Goal: Book appointment/travel/reservation

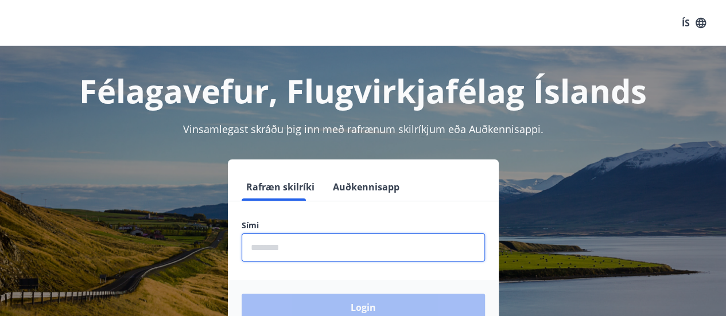
click at [309, 249] on input "phone" at bounding box center [363, 248] width 243 height 28
type input "********"
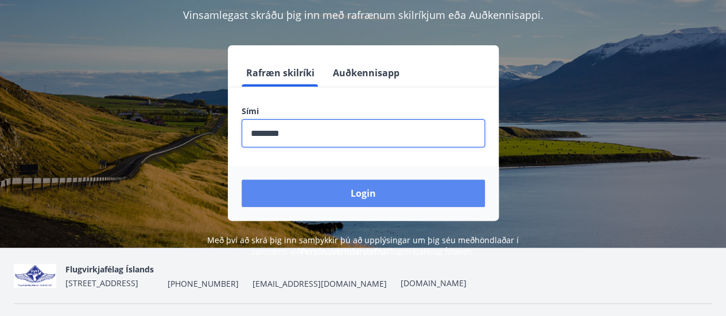
scroll to position [115, 0]
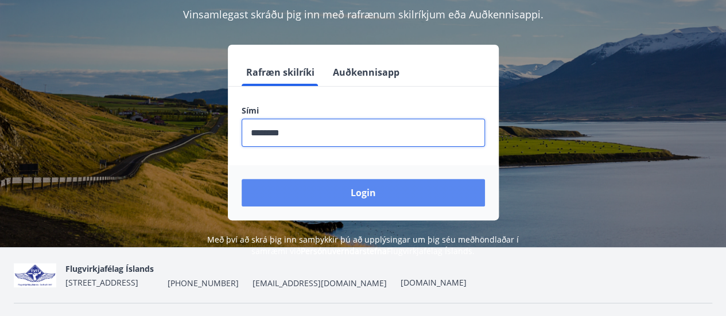
click at [366, 192] on button "Login" at bounding box center [363, 193] width 243 height 28
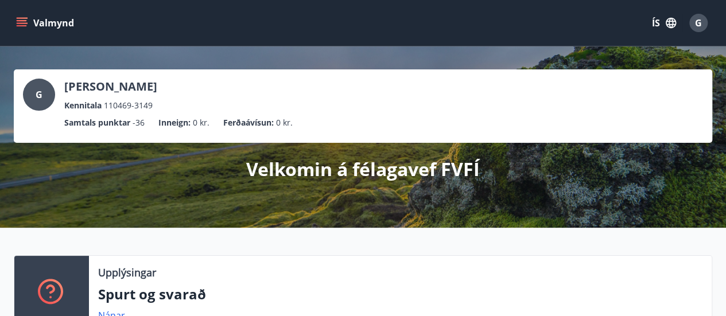
click at [22, 21] on icon "menu" at bounding box center [22, 20] width 10 height 1
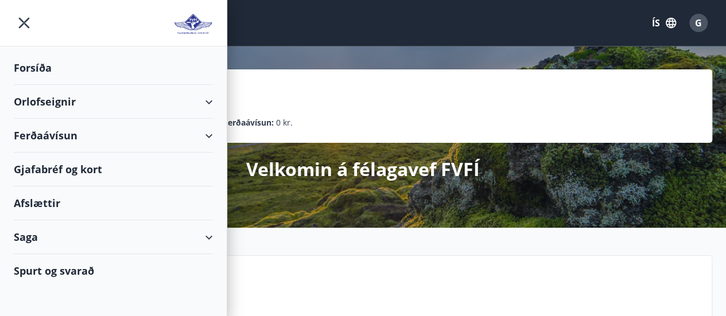
click at [61, 100] on div "Orlofseignir" at bounding box center [113, 102] width 199 height 34
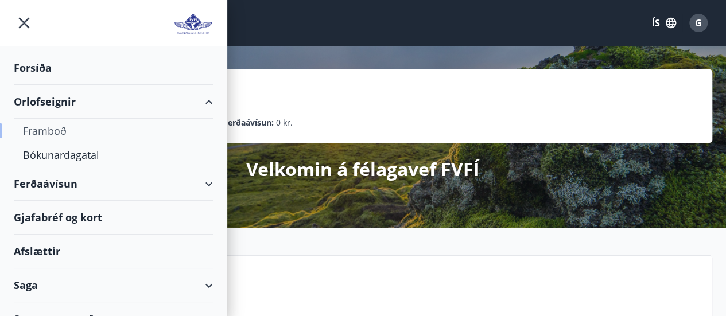
click at [51, 127] on div "Framboð" at bounding box center [113, 131] width 181 height 24
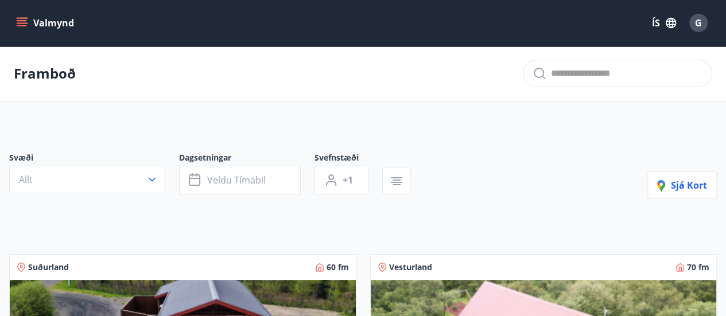
click at [23, 18] on icon "menu" at bounding box center [23, 18] width 13 height 1
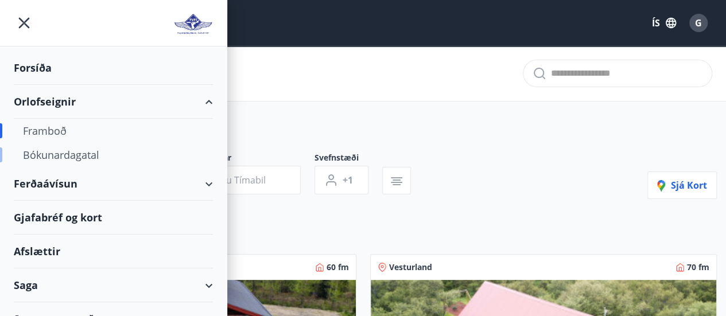
click at [58, 153] on div "Bókunardagatal" at bounding box center [113, 155] width 181 height 24
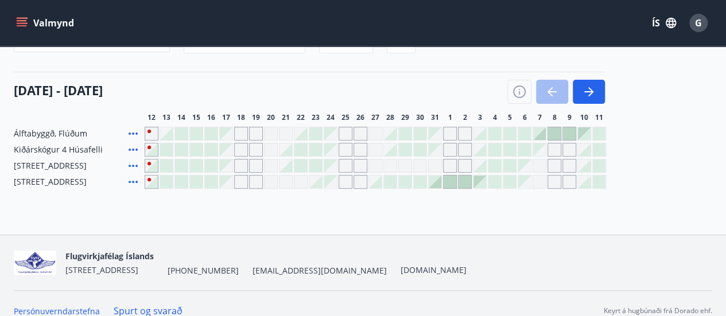
scroll to position [115, 0]
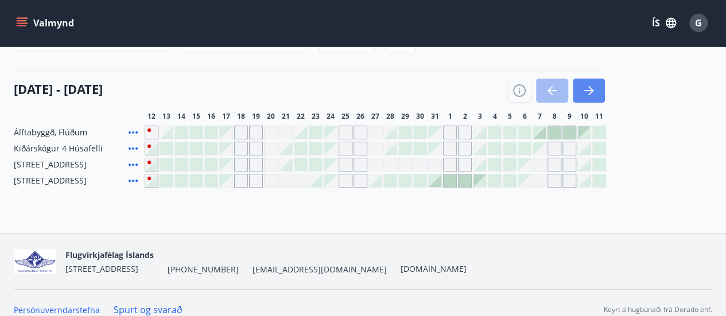
click at [594, 90] on icon "button" at bounding box center [589, 91] width 14 height 14
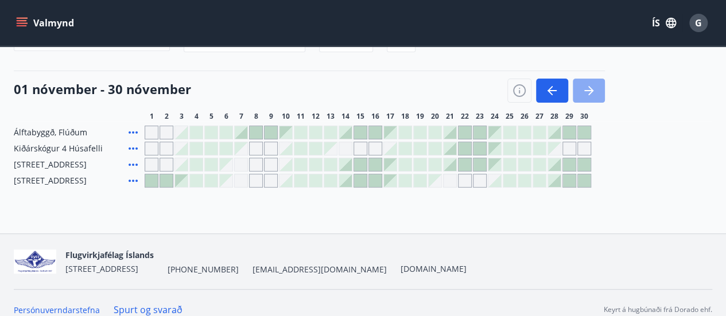
click at [594, 90] on icon "button" at bounding box center [589, 91] width 14 height 14
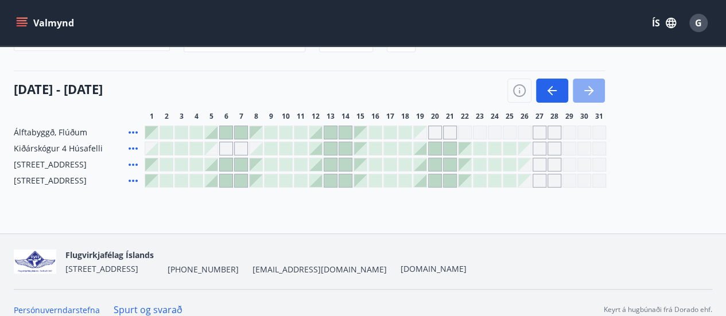
click at [594, 90] on icon "button" at bounding box center [589, 91] width 14 height 14
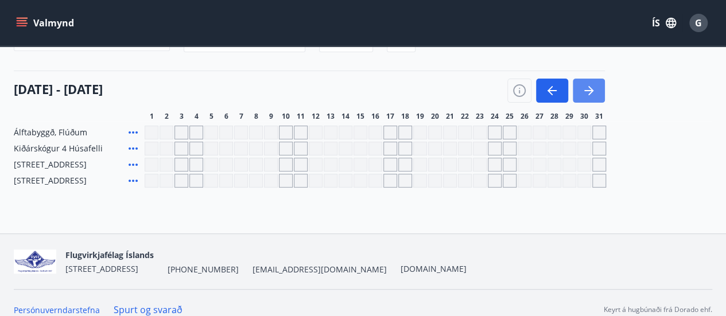
click at [594, 90] on icon "button" at bounding box center [589, 91] width 14 height 14
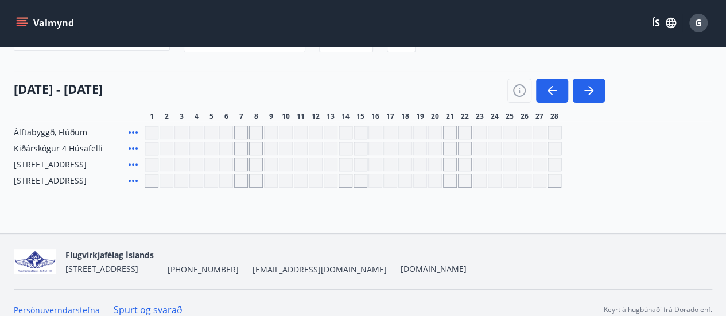
click at [135, 130] on icon at bounding box center [133, 133] width 14 height 14
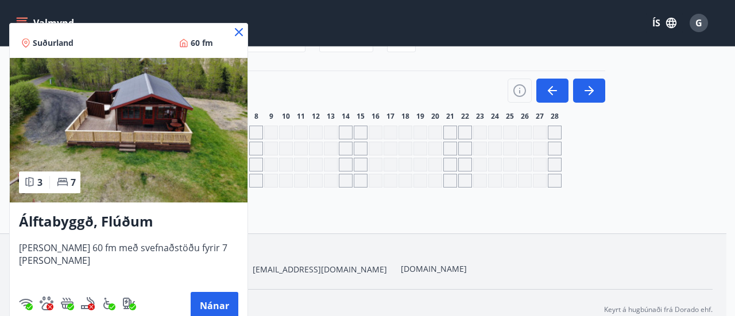
click at [232, 31] on icon at bounding box center [239, 32] width 14 height 14
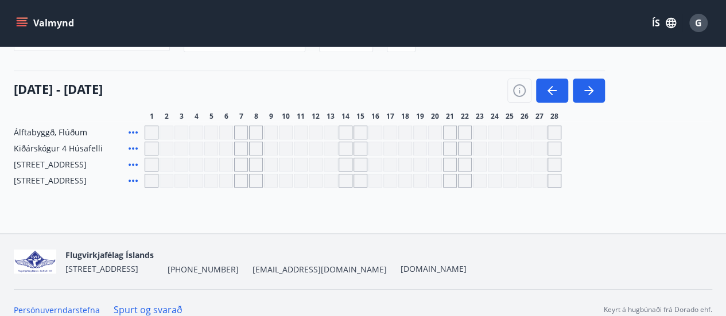
click at [135, 162] on icon at bounding box center [133, 165] width 14 height 14
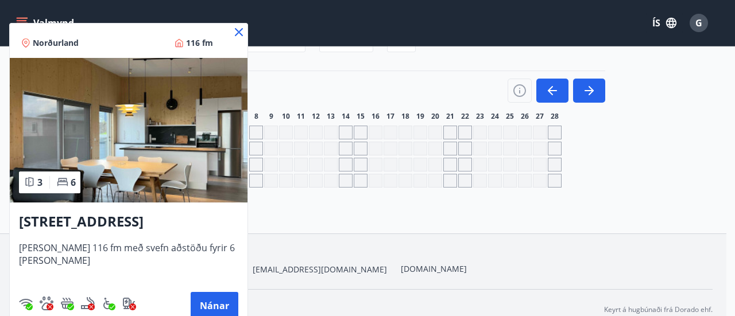
click at [233, 32] on icon at bounding box center [239, 32] width 14 height 14
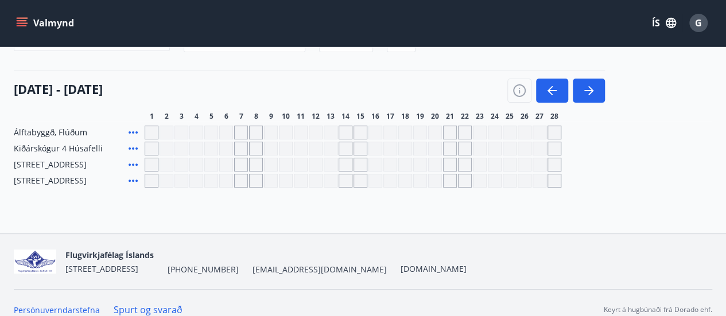
click at [134, 181] on icon at bounding box center [133, 181] width 14 height 14
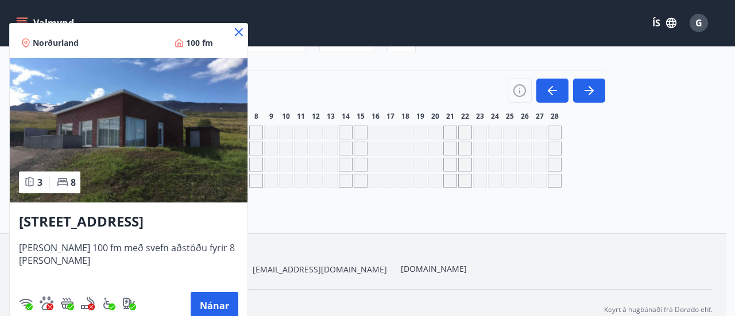
click at [235, 29] on icon at bounding box center [239, 32] width 8 height 8
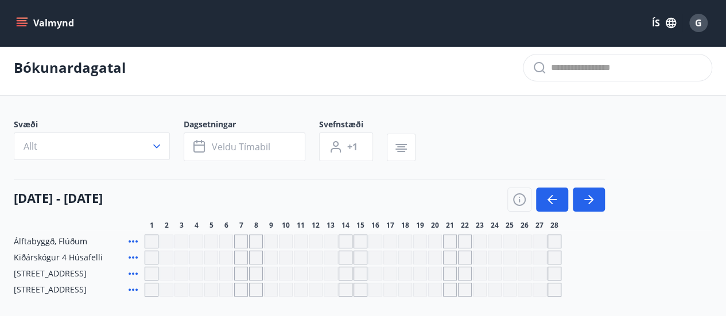
scroll to position [0, 0]
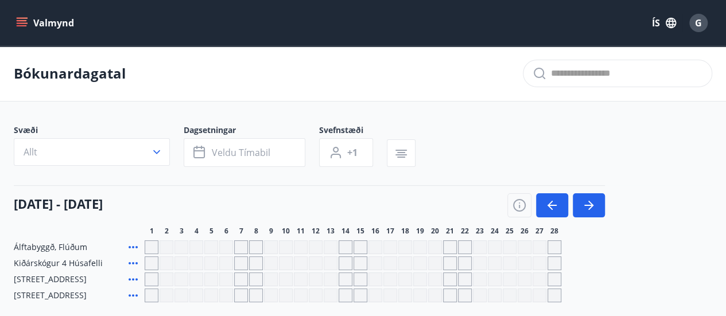
click at [24, 20] on icon "menu" at bounding box center [21, 22] width 11 height 11
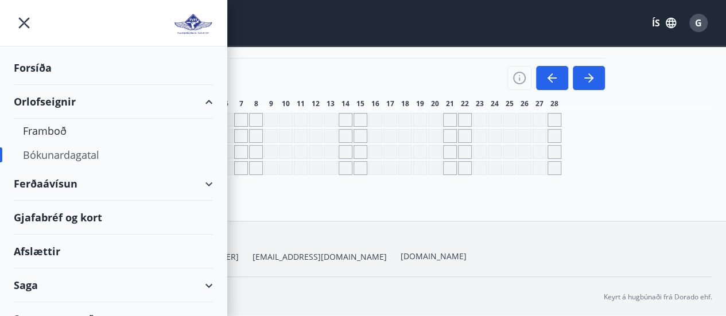
click at [560, 14] on div "Valmynd ÍS G" at bounding box center [363, 23] width 699 height 28
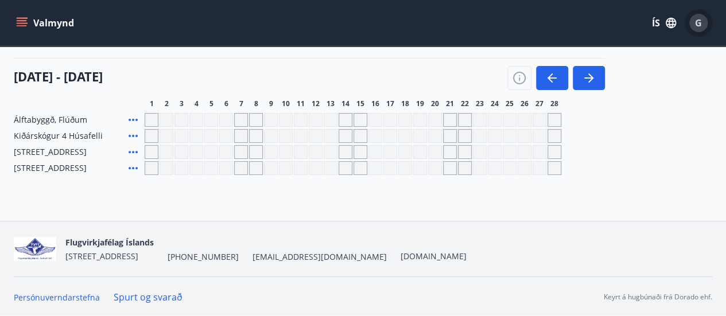
click at [698, 22] on span "G" at bounding box center [698, 23] width 7 height 13
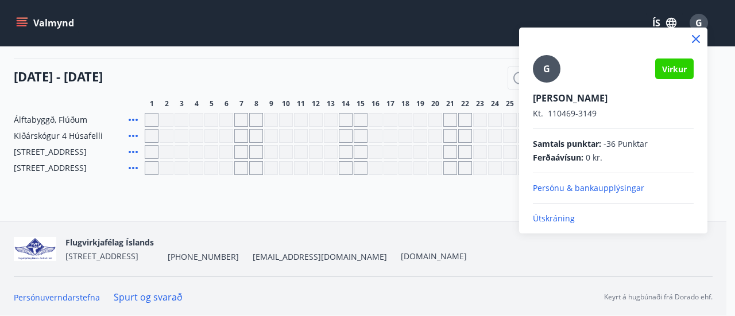
click at [552, 220] on p "Útskráning" at bounding box center [613, 218] width 161 height 11
